Goal: Task Accomplishment & Management: Manage account settings

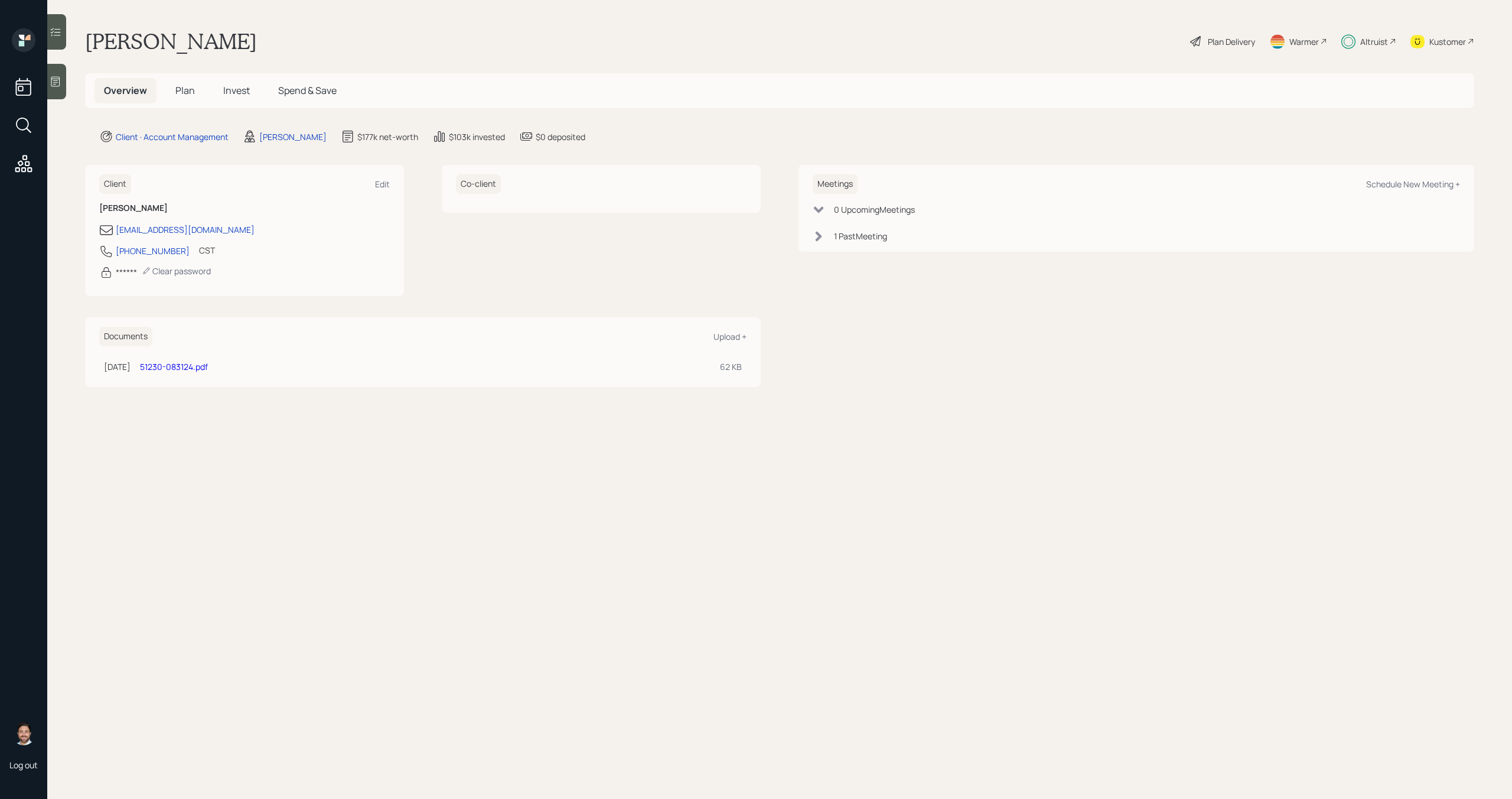
click at [238, 91] on span "Invest" at bounding box center [236, 90] width 27 height 13
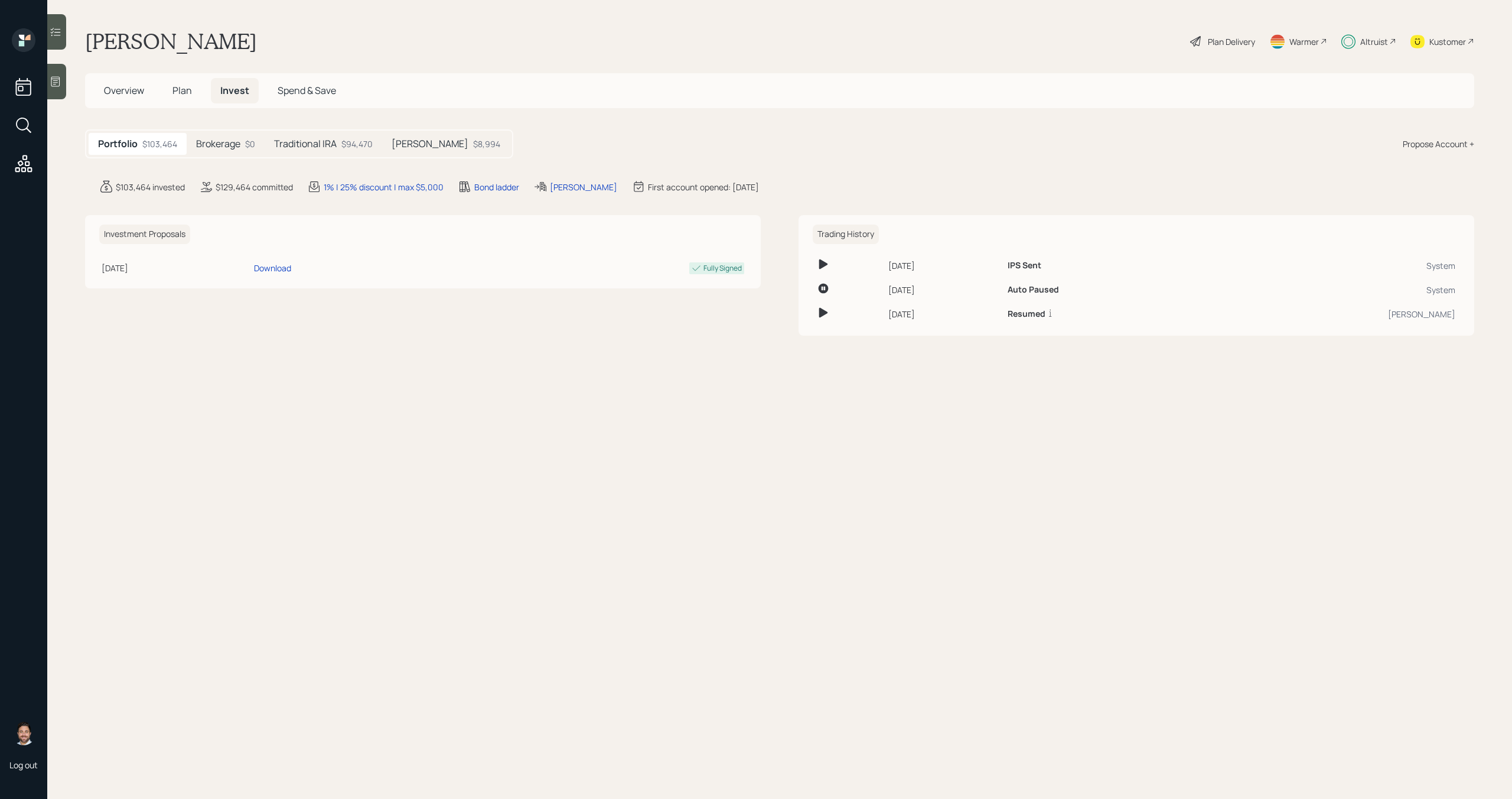
click at [236, 144] on h5 "Brokerage" at bounding box center [219, 144] width 44 height 11
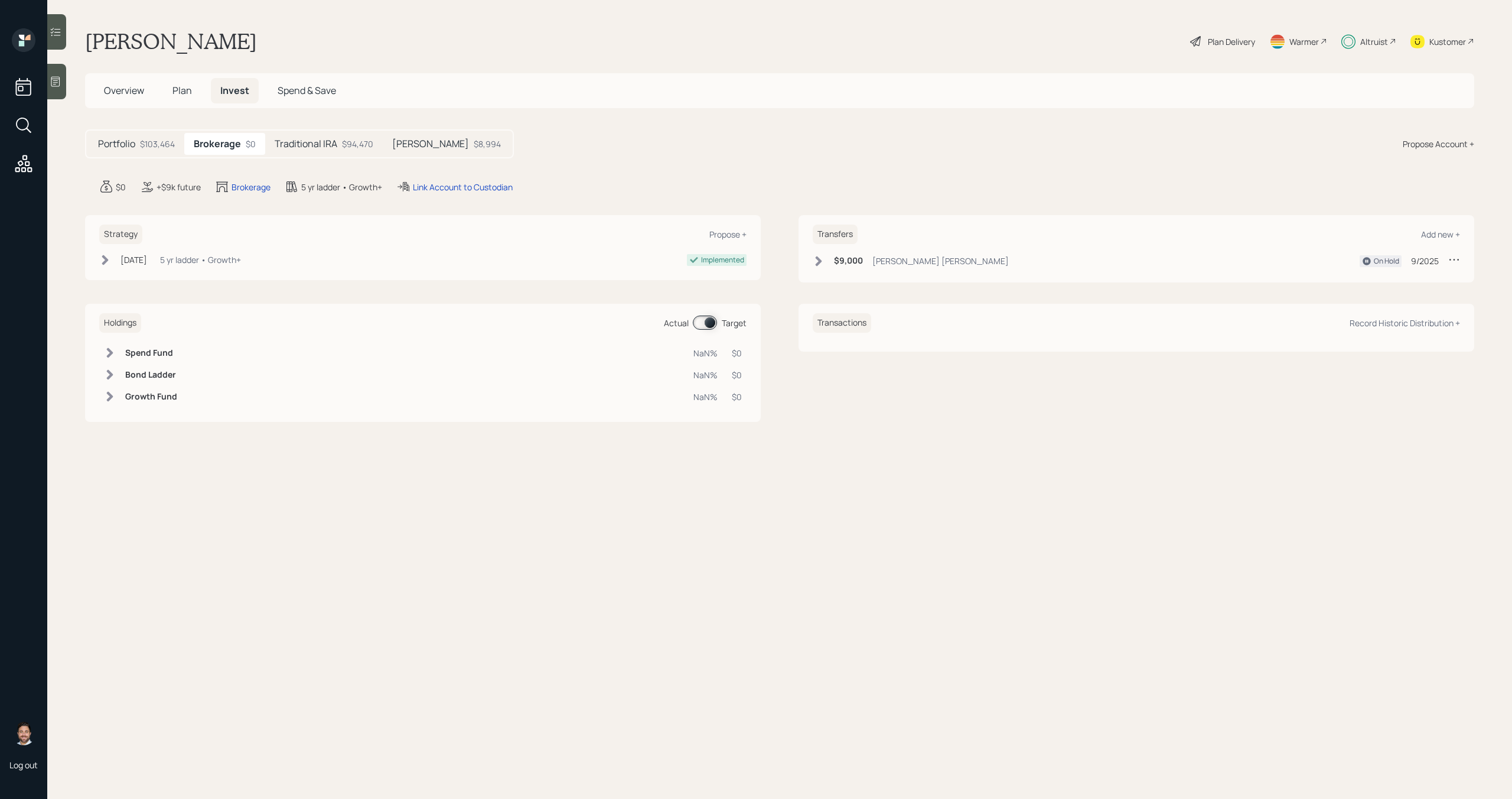
click at [296, 144] on h5 "Traditional IRA" at bounding box center [306, 144] width 63 height 11
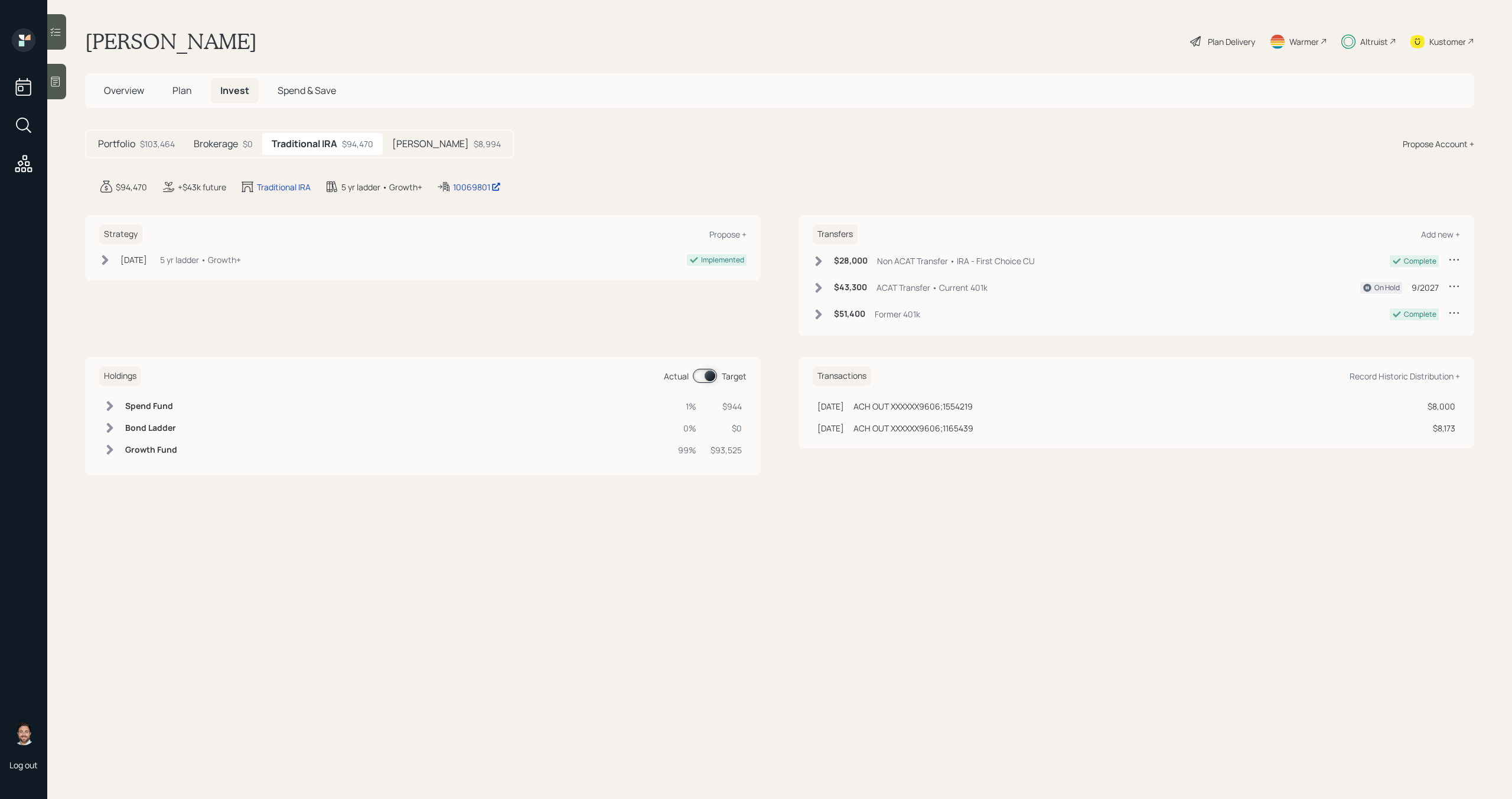
click at [412, 141] on h5 "Roth" at bounding box center [430, 144] width 77 height 11
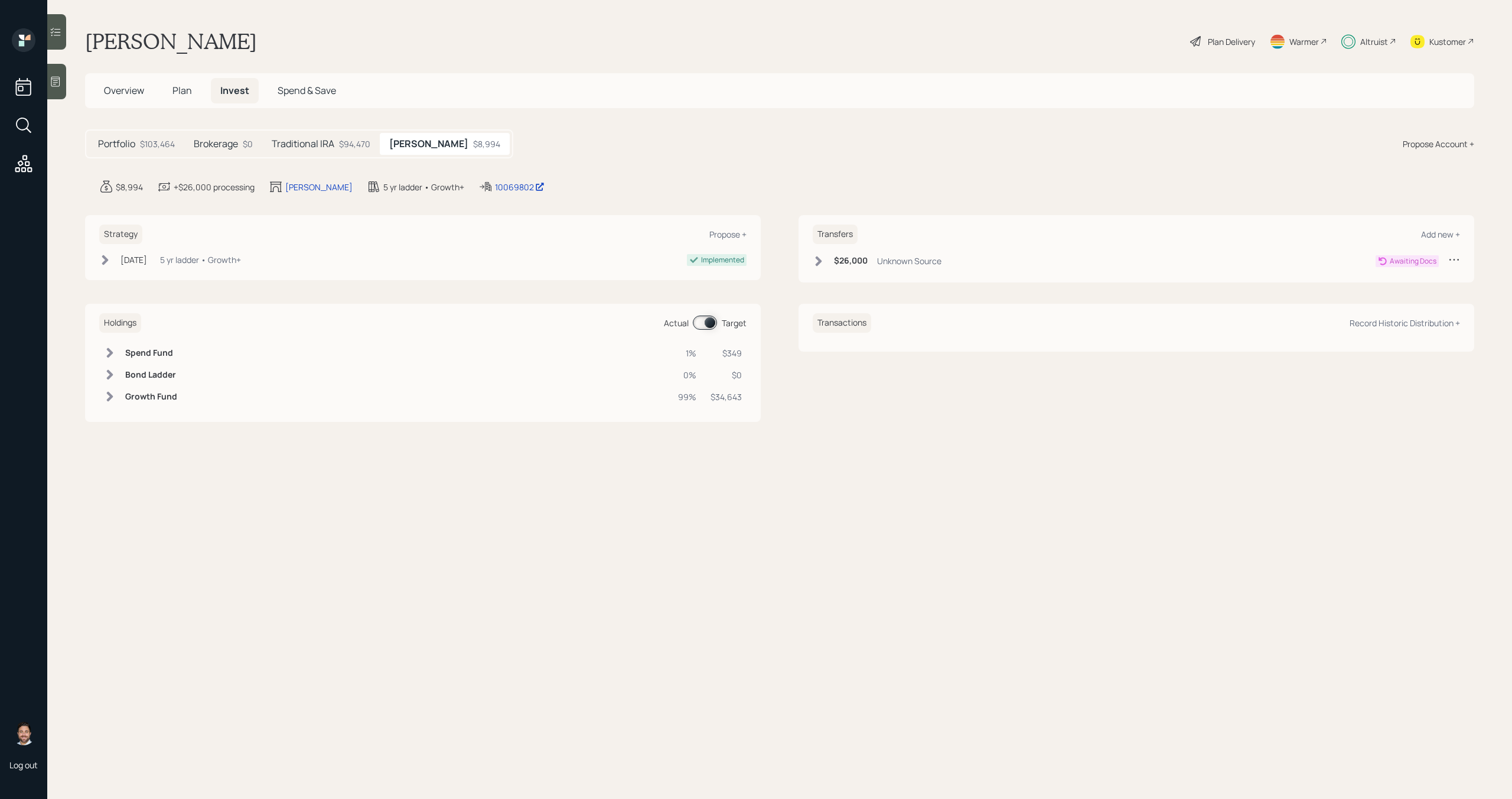
click at [820, 260] on icon at bounding box center [819, 261] width 6 height 10
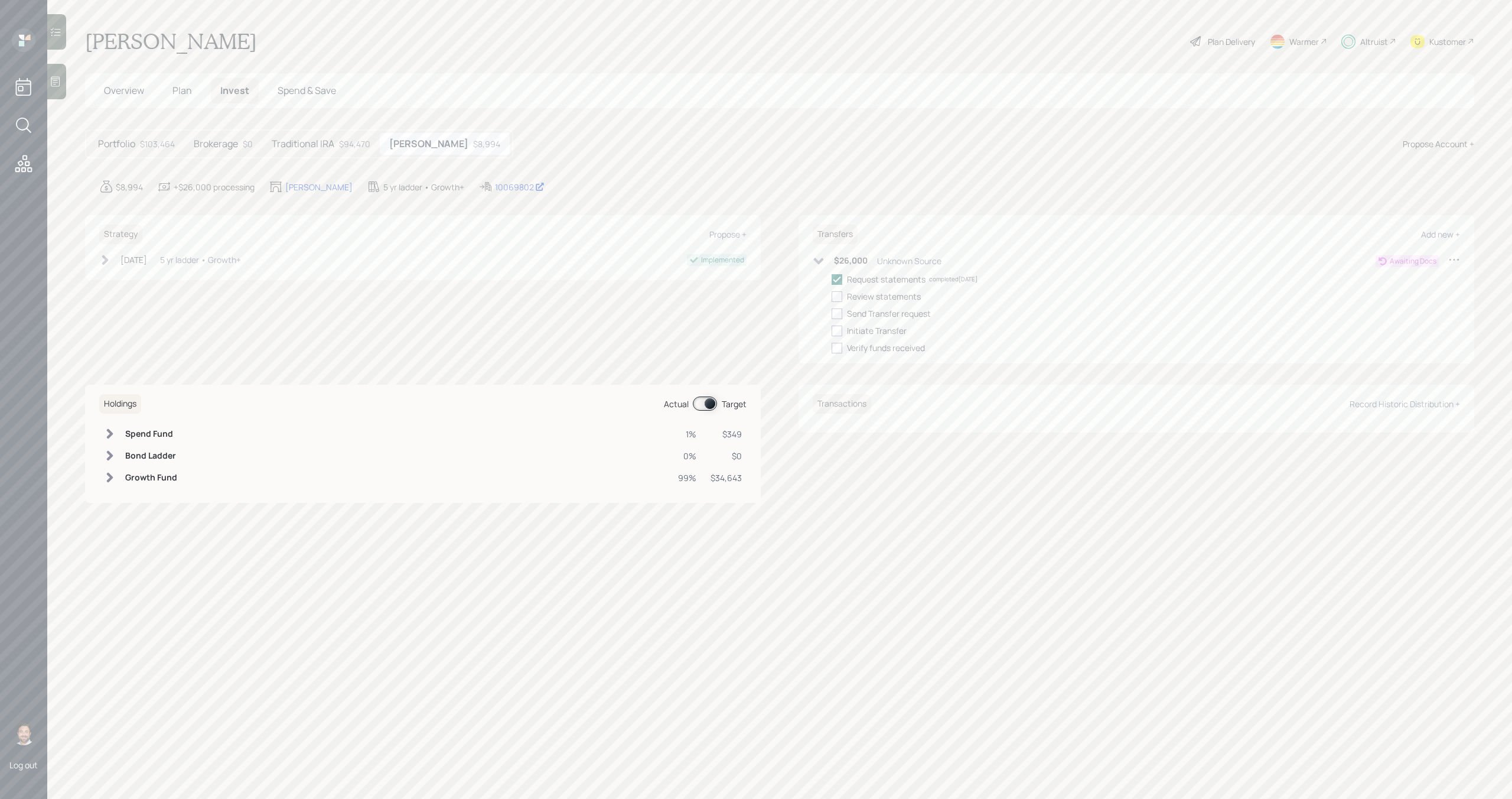
click at [820, 260] on icon at bounding box center [819, 261] width 10 height 6
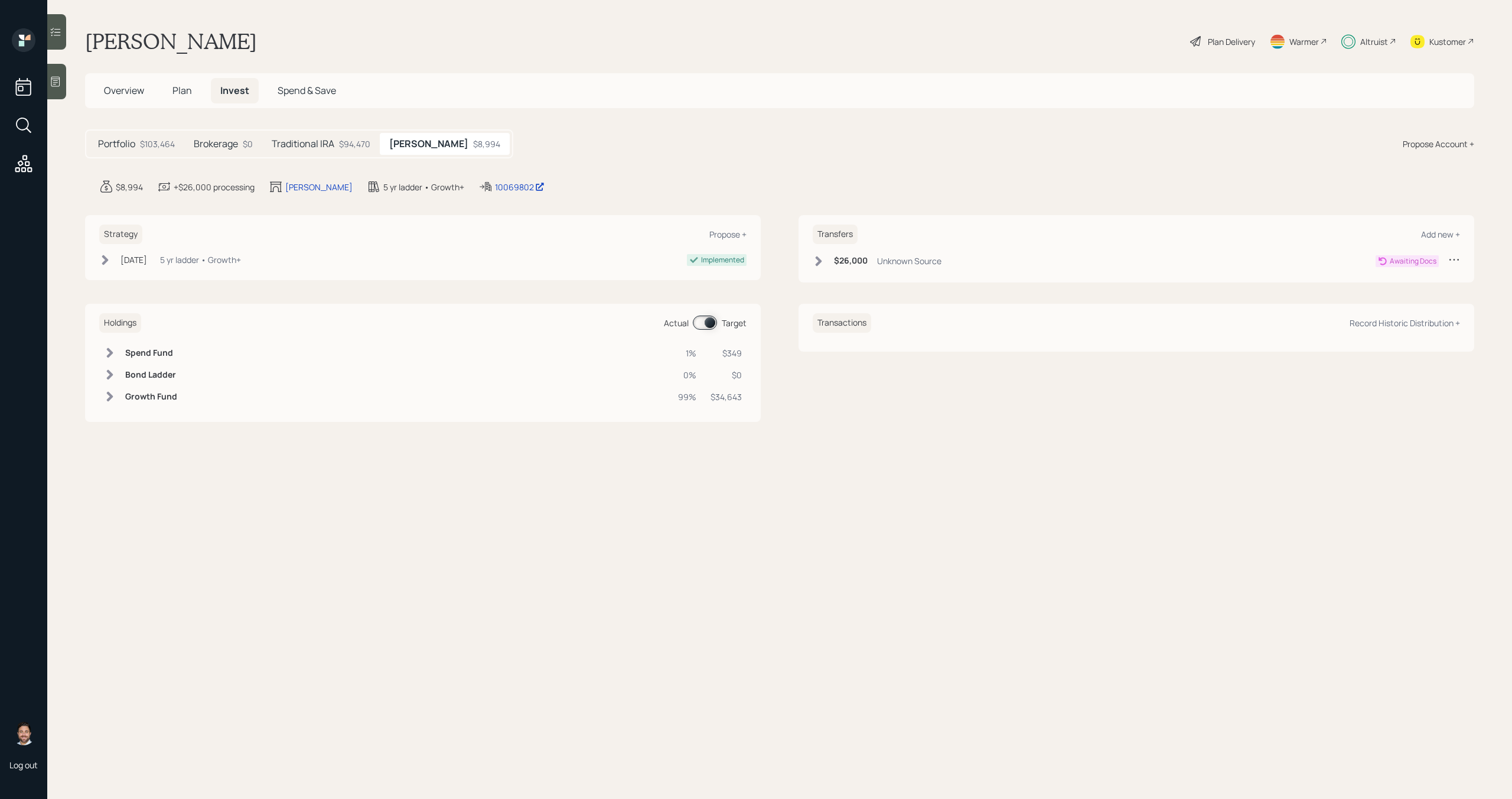
click at [1455, 258] on icon at bounding box center [1454, 259] width 12 height 12
click at [1421, 291] on div "Cancel Transfer" at bounding box center [1418, 293] width 85 height 11
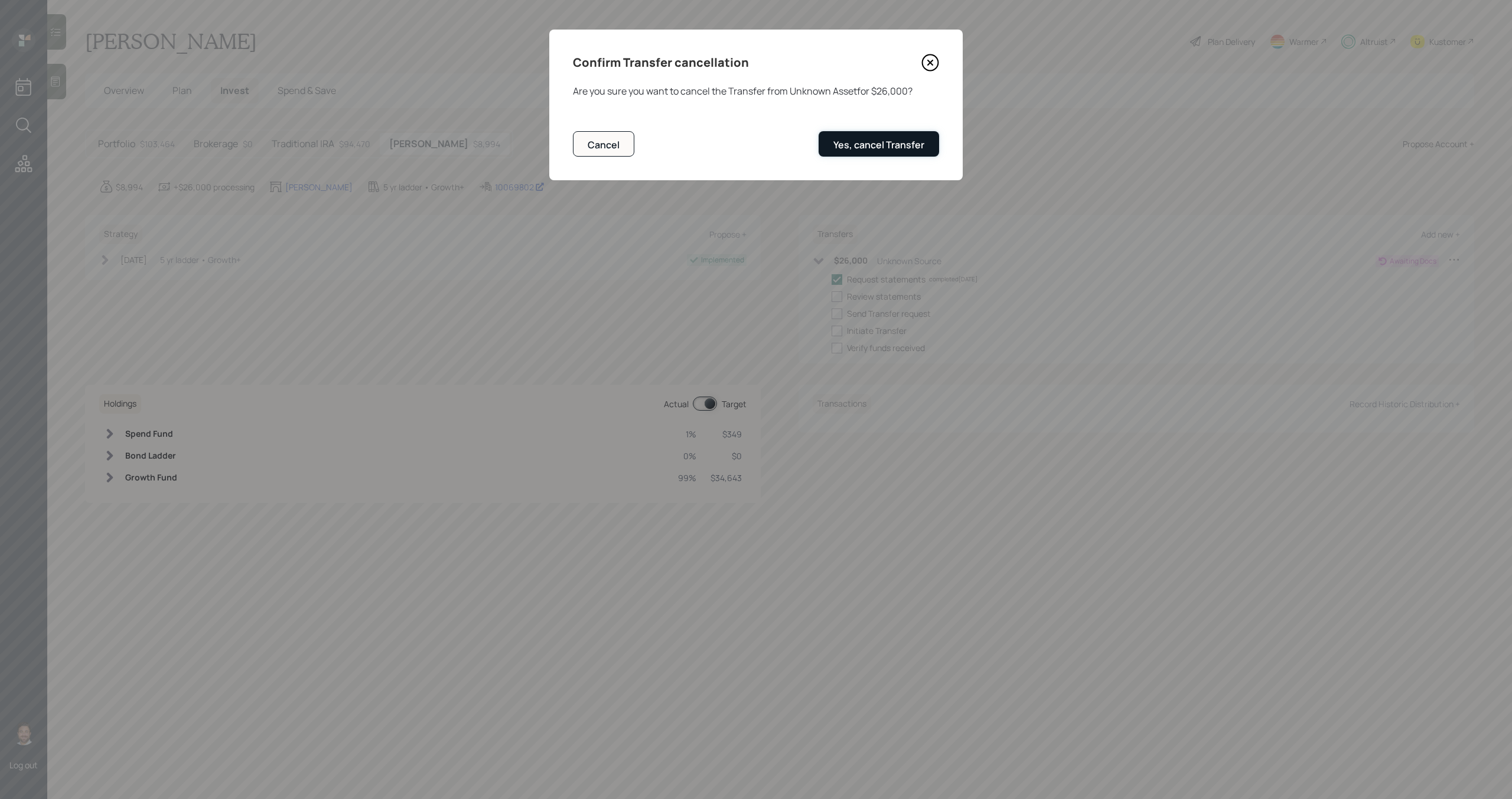
click at [930, 155] on button "Yes, cancel Transfer" at bounding box center [879, 144] width 120 height 25
